Goal: Use online tool/utility: Utilize a website feature to perform a specific function

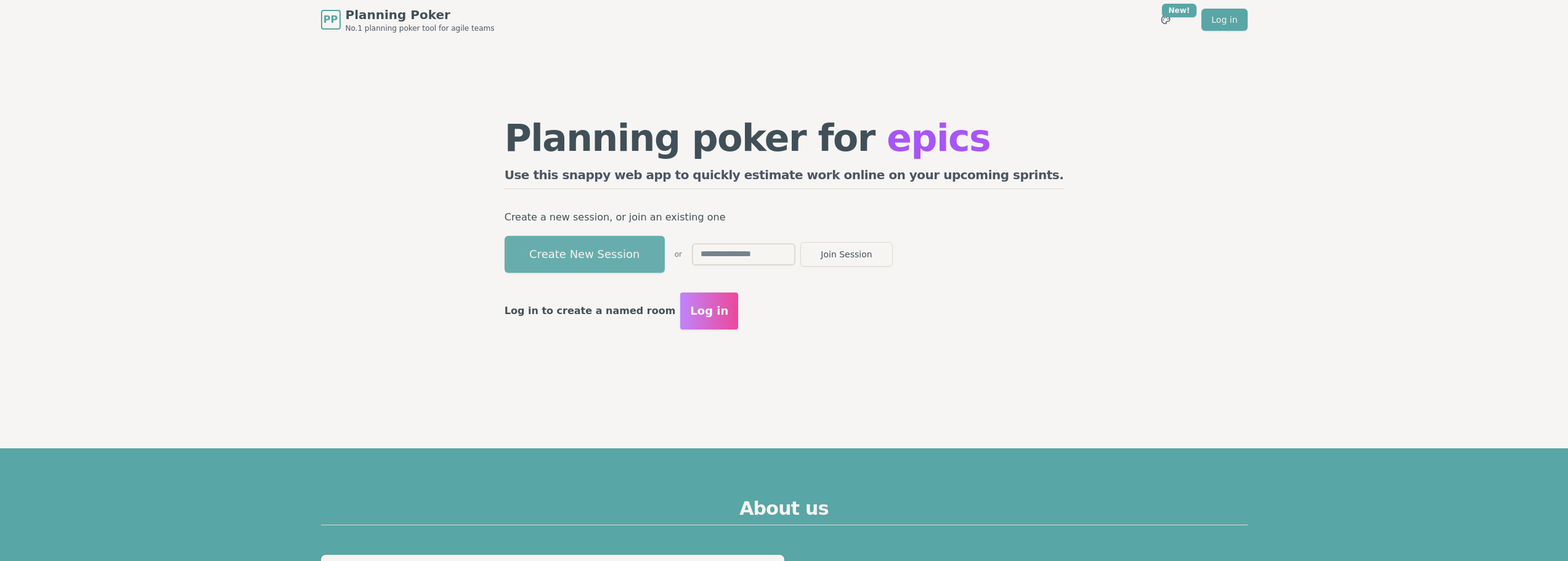
click at [665, 260] on button "Create New Session" at bounding box center [584, 254] width 160 height 37
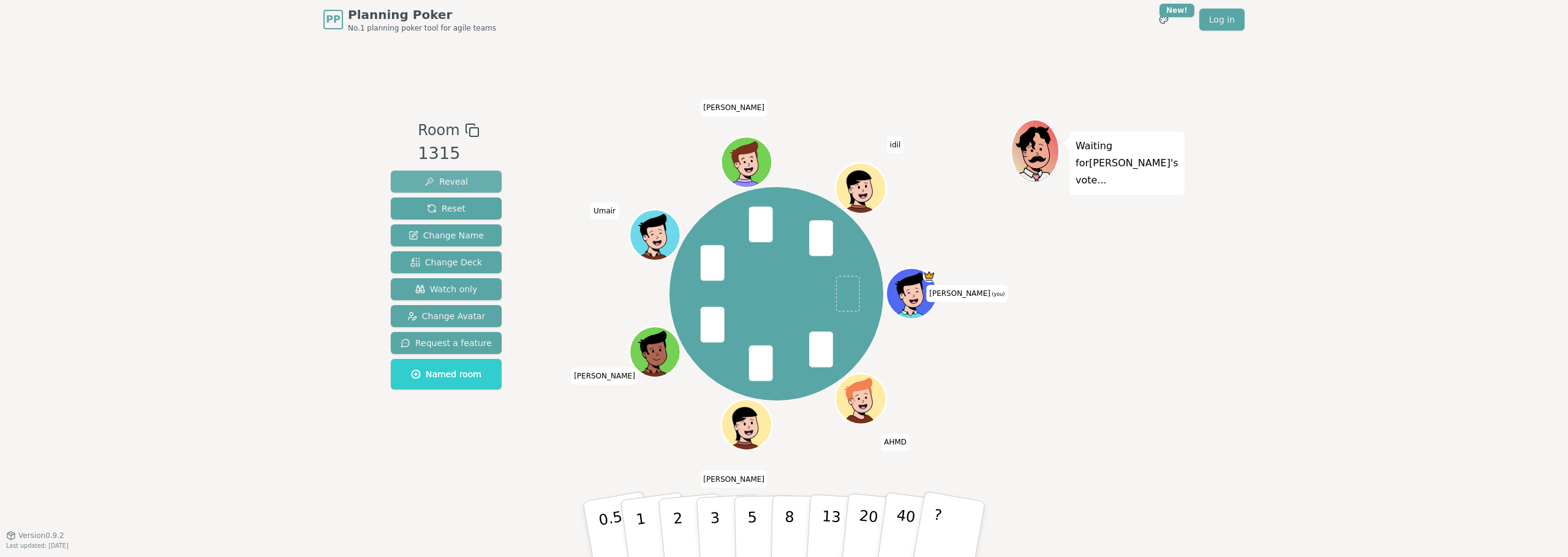
click at [452, 176] on span "Reveal" at bounding box center [446, 181] width 43 height 12
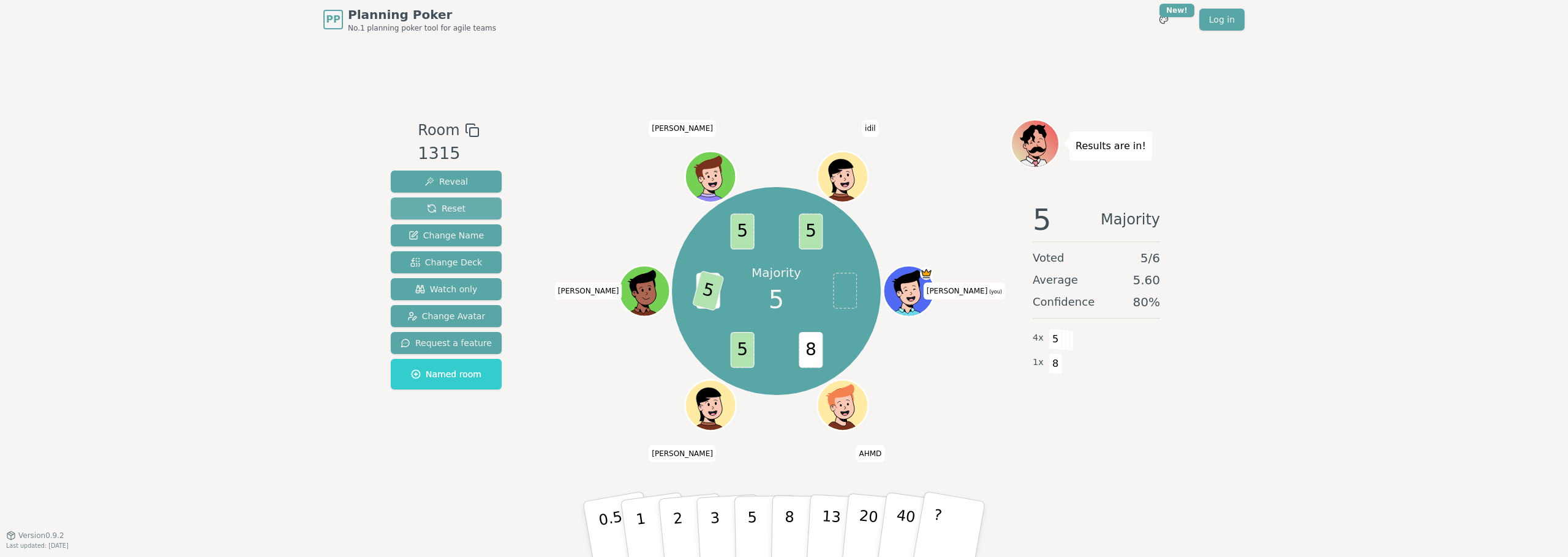
click at [456, 209] on span "Reset" at bounding box center [446, 209] width 39 height 12
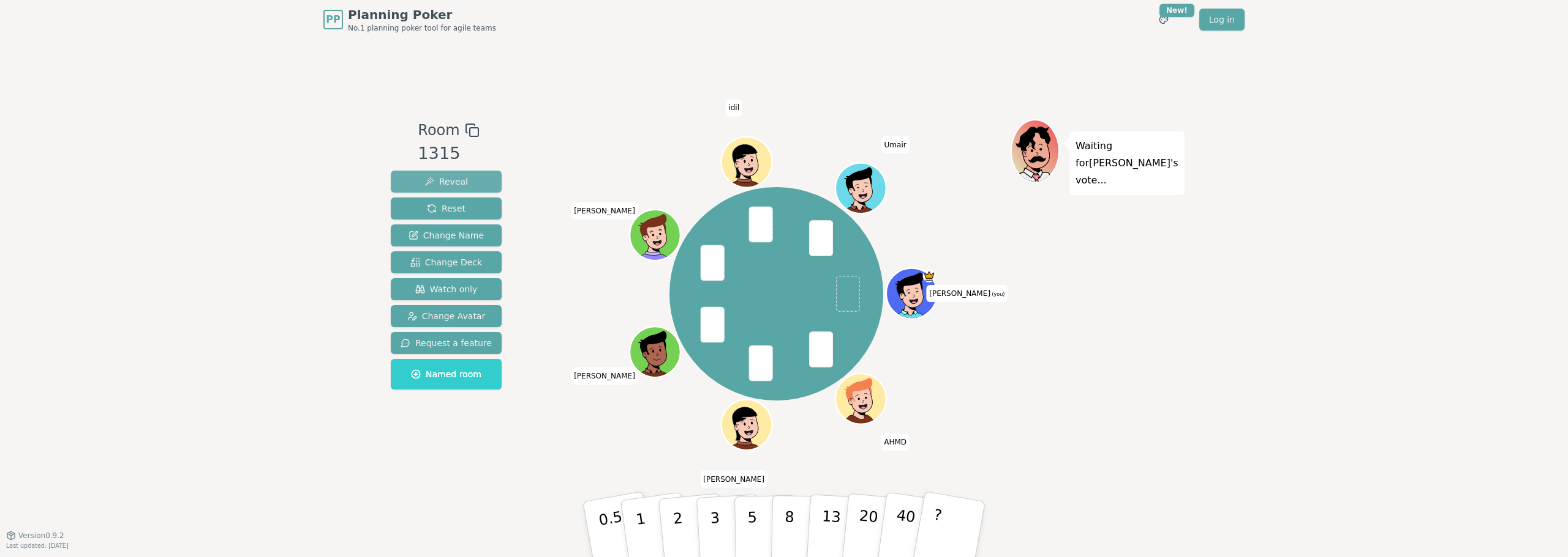
click at [438, 171] on button "Reveal" at bounding box center [447, 181] width 111 height 22
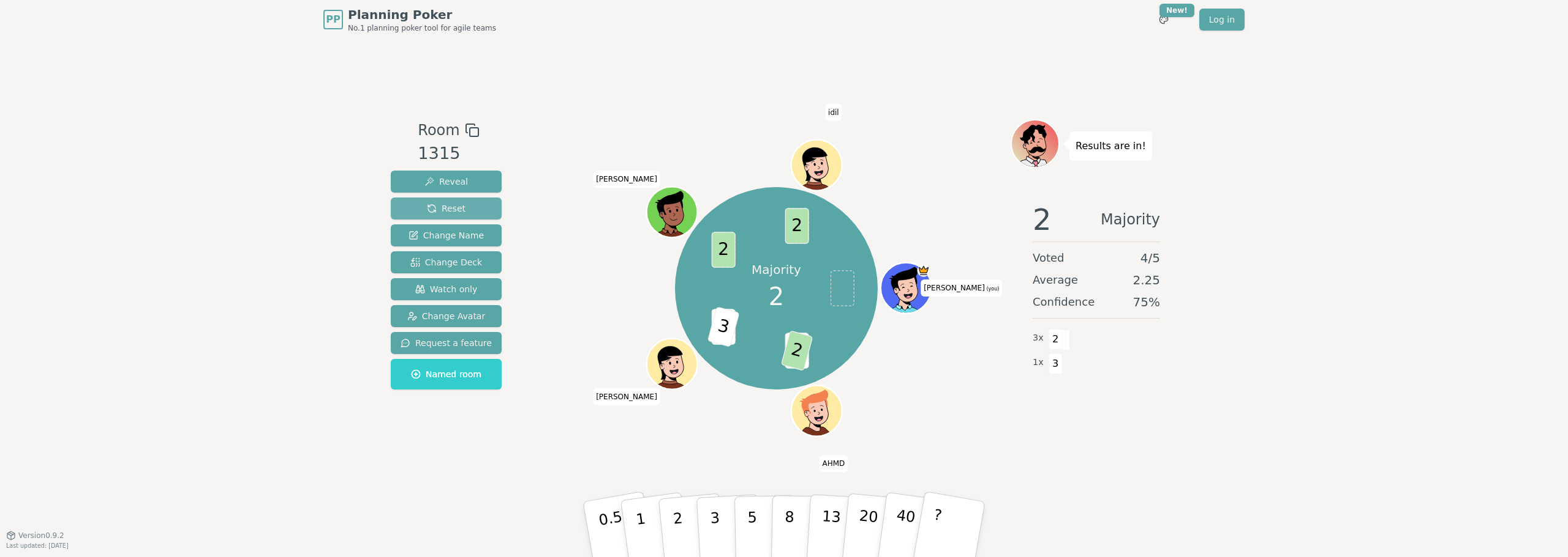
click at [457, 207] on span "Reset" at bounding box center [446, 209] width 39 height 12
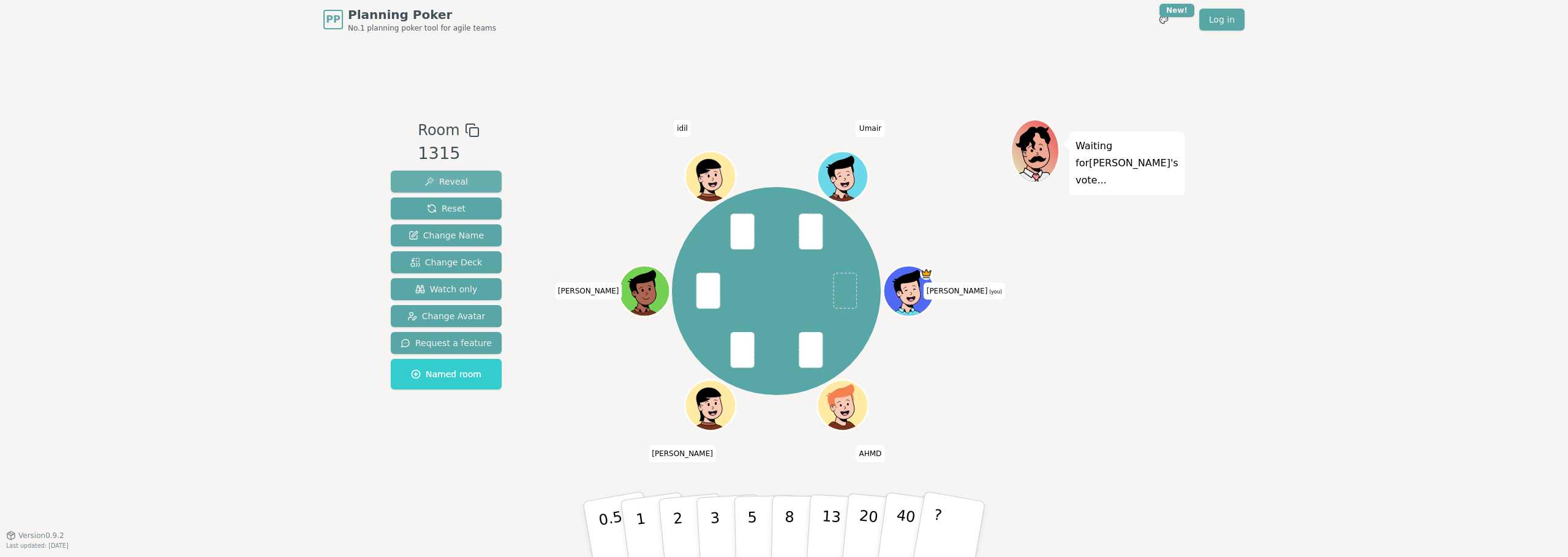
click at [478, 175] on button "Reveal" at bounding box center [447, 181] width 111 height 22
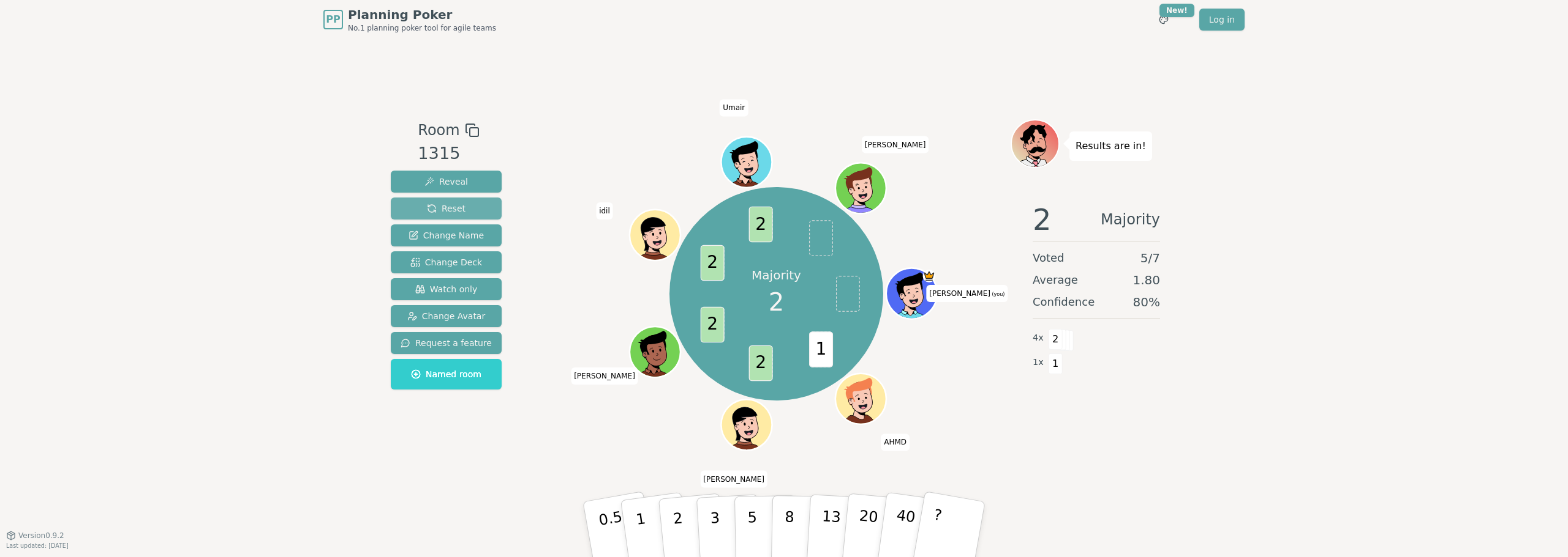
click at [454, 208] on span "Reset" at bounding box center [446, 209] width 39 height 12
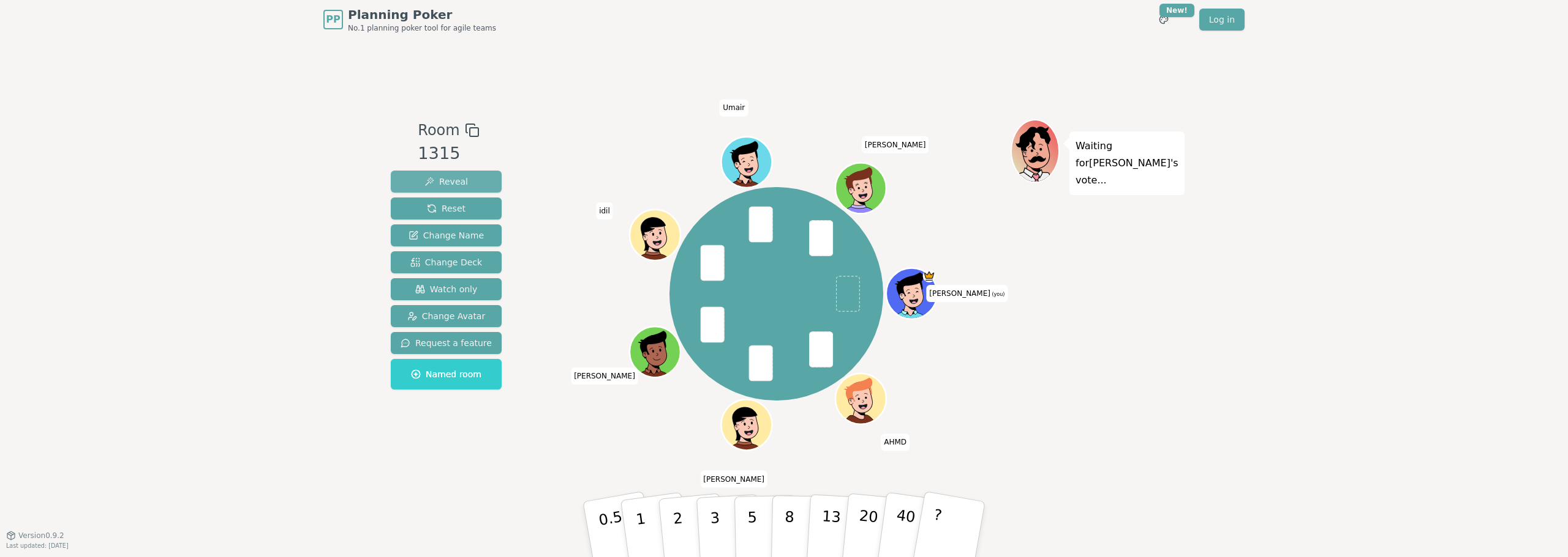
click at [488, 176] on button "Reveal" at bounding box center [447, 181] width 111 height 22
